Goal: Find specific page/section: Find specific page/section

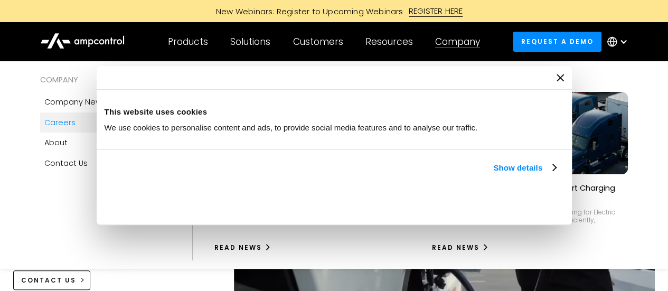
click at [69, 122] on div "Careers" at bounding box center [59, 123] width 31 height 12
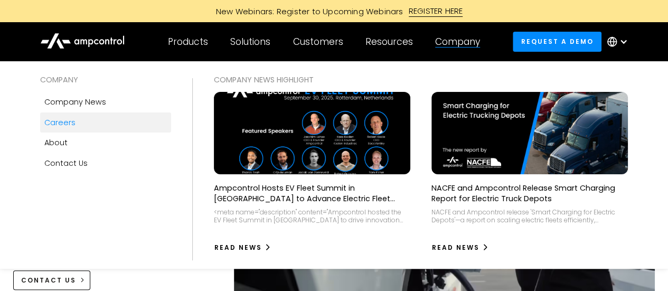
click at [70, 126] on div "Careers" at bounding box center [59, 123] width 31 height 12
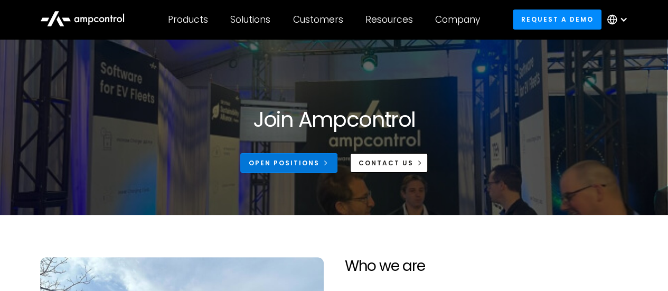
click at [300, 167] on link "Open Positions" at bounding box center [288, 163] width 97 height 20
